Goal: Task Accomplishment & Management: Manage account settings

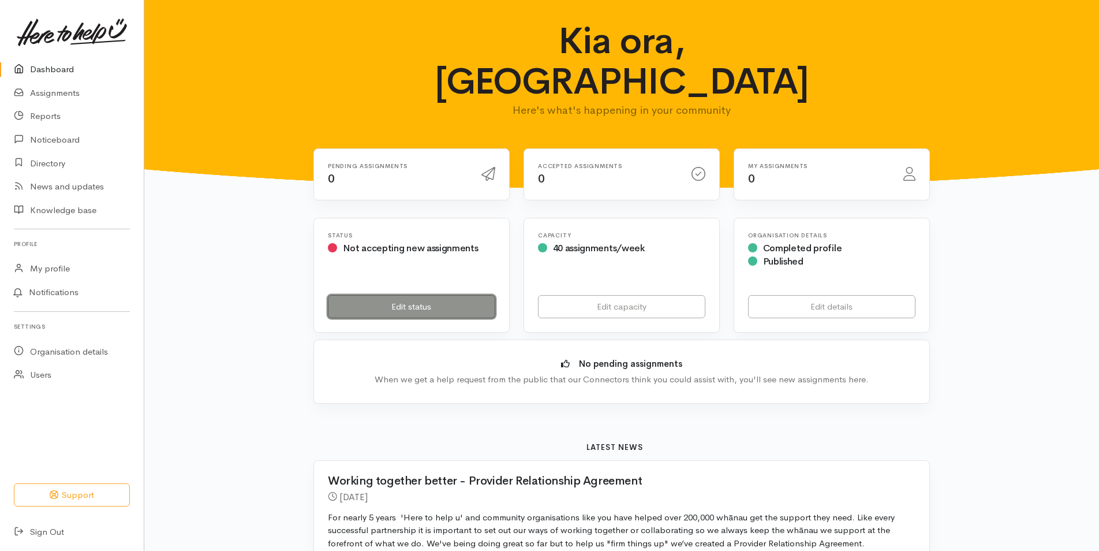
click at [427, 295] on link "Edit status" at bounding box center [411, 307] width 167 height 24
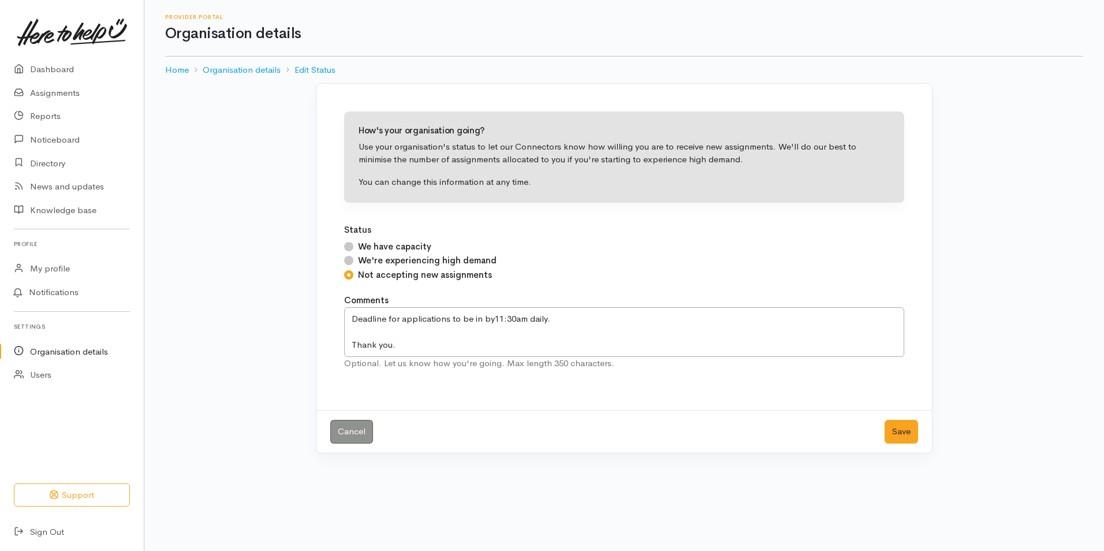
click at [345, 248] on input "We have capacity" at bounding box center [348, 246] width 9 height 9
radio input "true"
click at [907, 435] on button "Save" at bounding box center [900, 432] width 33 height 24
